Goal: Check status: Check status

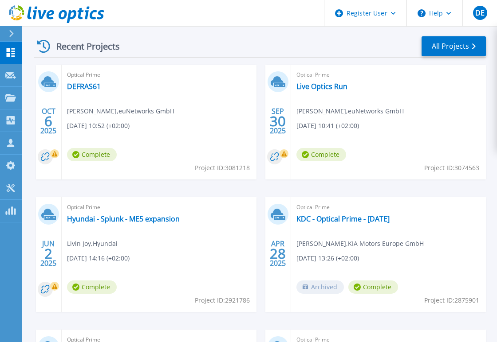
scroll to position [246, 0]
click at [85, 86] on link "DEFRAS61" at bounding box center [84, 87] width 34 height 9
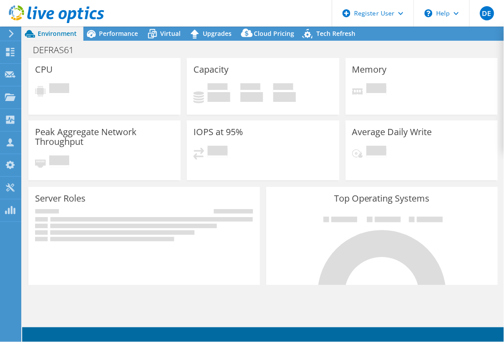
select select "USD"
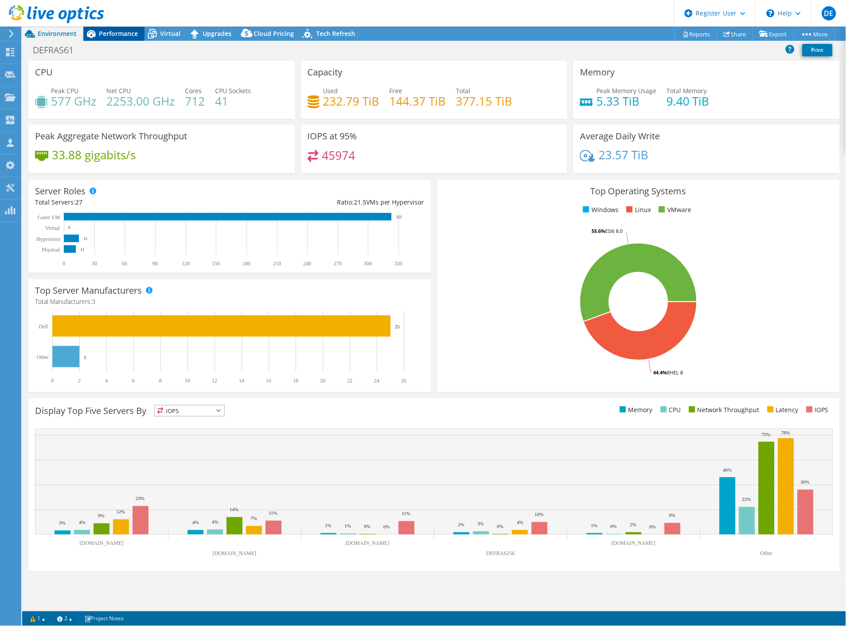
click at [127, 36] on span "Performance" at bounding box center [118, 33] width 39 height 8
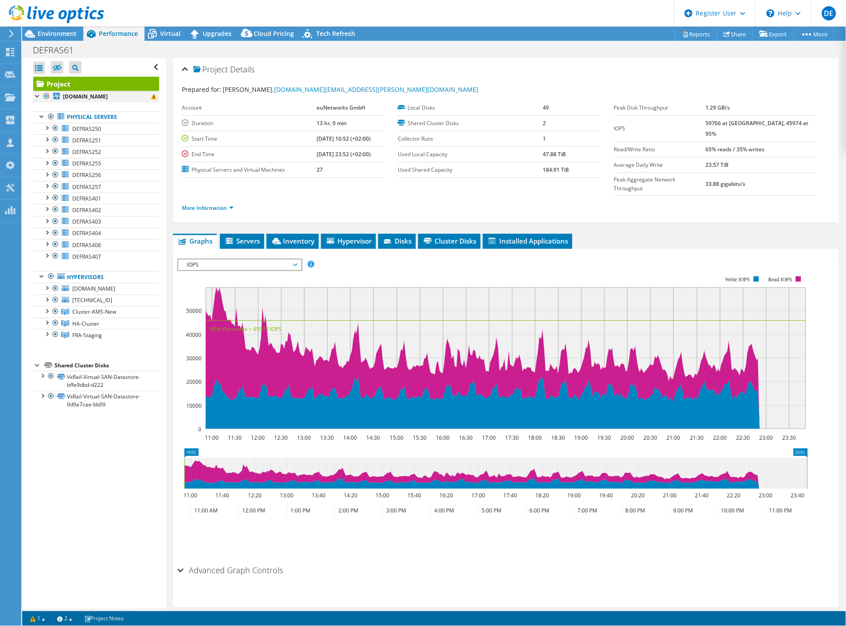
click at [36, 95] on div at bounding box center [37, 95] width 9 height 9
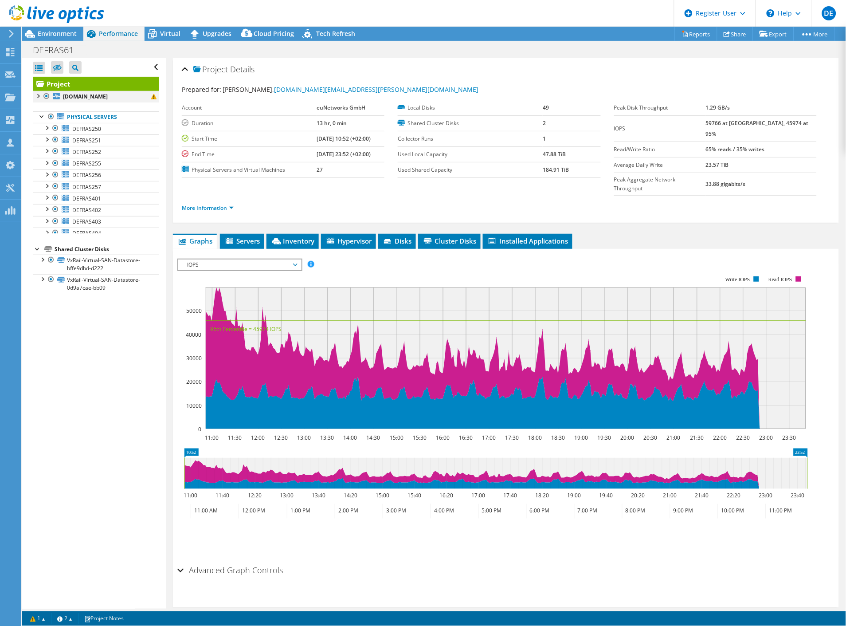
click at [36, 95] on div at bounding box center [37, 95] width 9 height 9
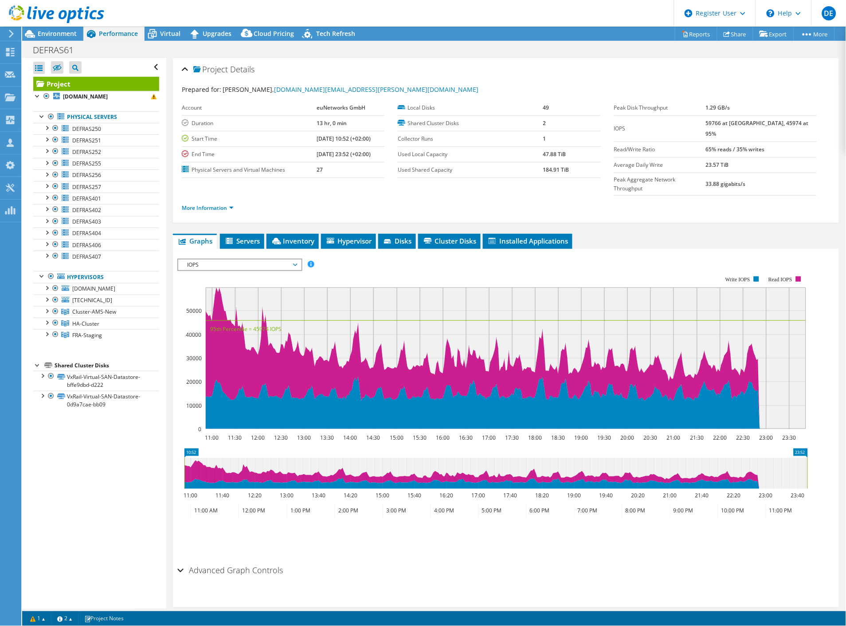
click at [504, 342] on ul "Save Zoom" at bounding box center [503, 536] width 653 height 25
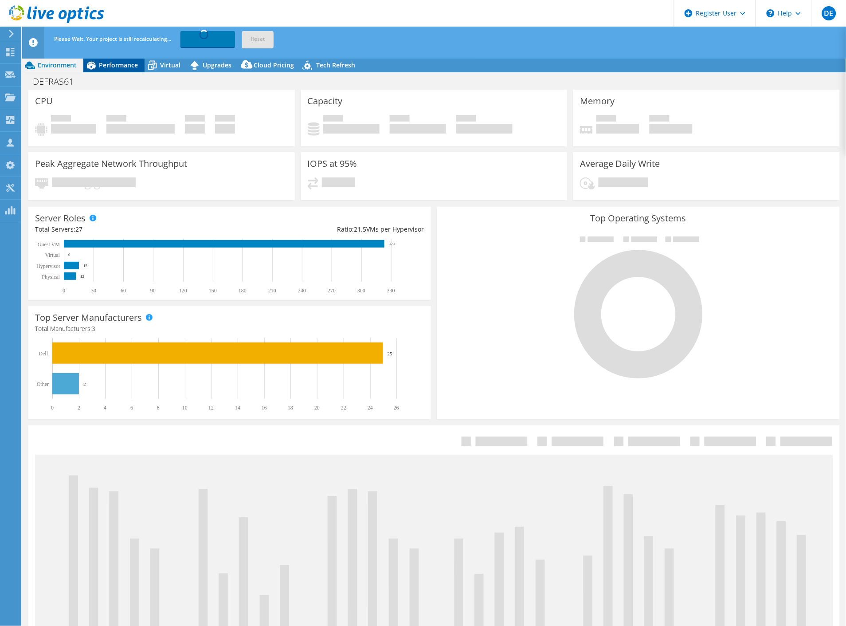
click at [110, 63] on span "Performance" at bounding box center [118, 65] width 39 height 8
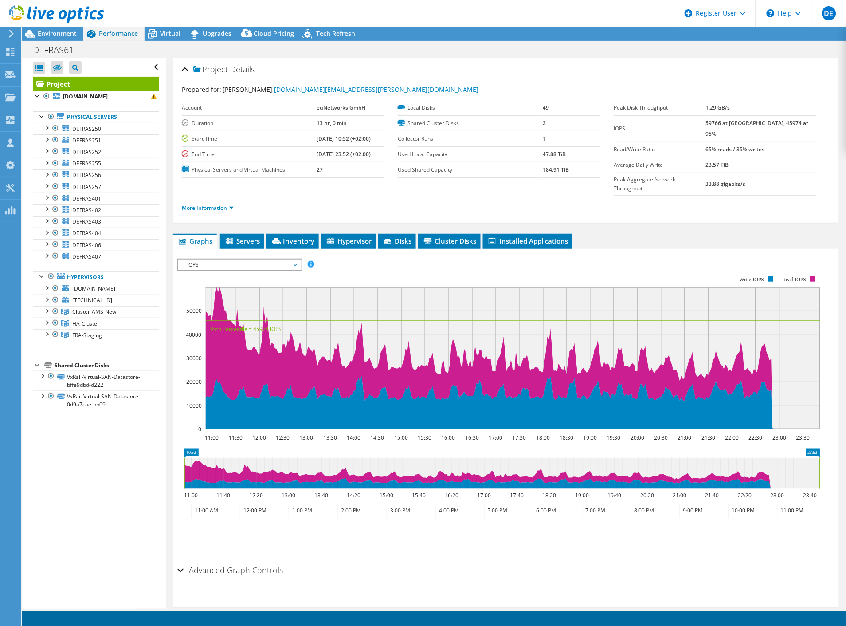
click at [603, 264] on icon "11:00 11:30 12:00 12:30 13:00 13:30 14:00 14:30 15:00 15:30 16:00 16:30 17:00 1…" at bounding box center [502, 352] width 650 height 177
